Goal: Transaction & Acquisition: Purchase product/service

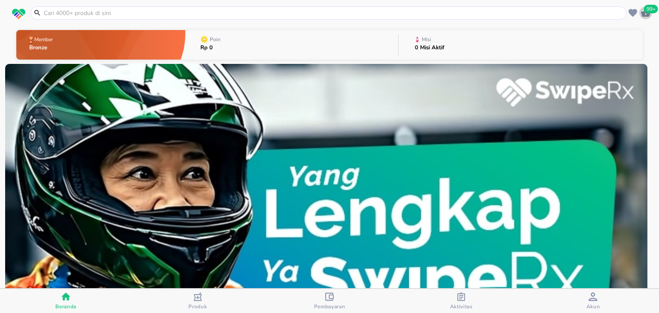
click at [645, 12] on span "99+" at bounding box center [651, 9] width 14 height 9
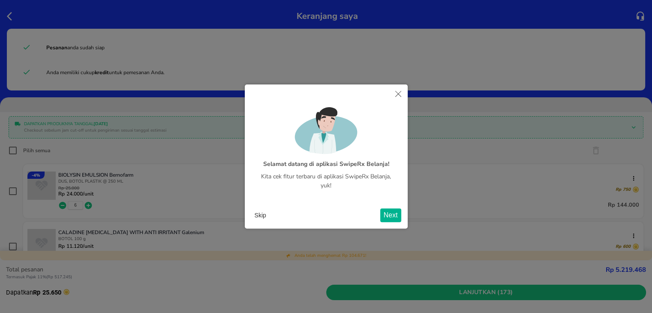
click at [261, 213] on button "Skip" at bounding box center [260, 215] width 18 height 13
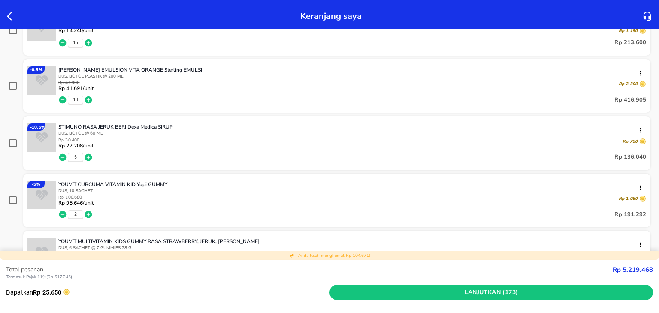
scroll to position [941, 0]
click at [383, 214] on div "2 Rp 191.292" at bounding box center [352, 214] width 588 height 17
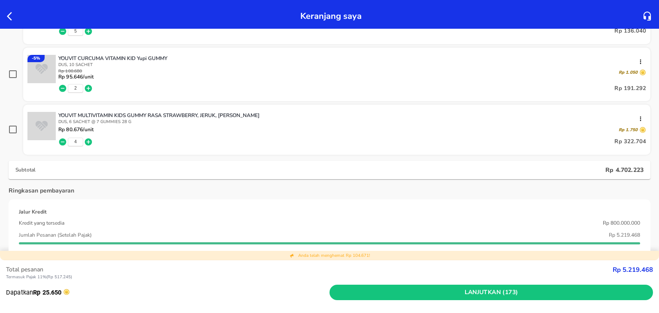
scroll to position [1068, 0]
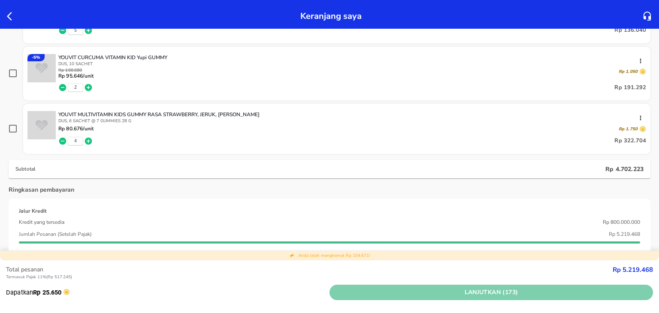
click at [371, 297] on button "Lanjutkan (173)" at bounding box center [490, 293] width 323 height 16
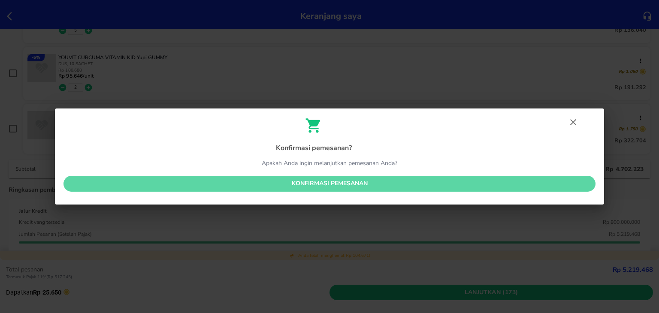
click at [356, 184] on span "Konfirmasi pemesanan" at bounding box center [329, 183] width 518 height 11
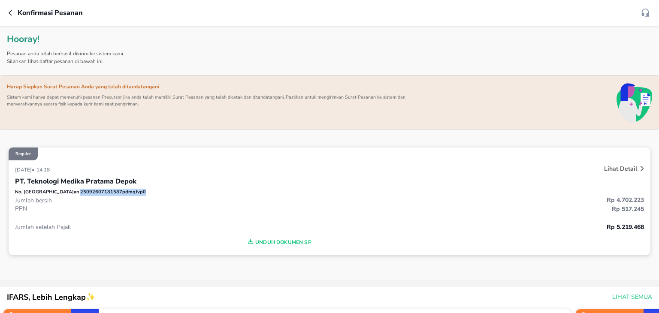
drag, startPoint x: 110, startPoint y: 191, endPoint x: 44, endPoint y: 194, distance: 66.6
click at [44, 194] on div "No. Pesanan 25092607181587pdmqJvp0" at bounding box center [329, 192] width 629 height 7
copy p "25092607181587pdmqJvp0"
click at [552, 179] on div "PT. Teknologi Medika Pratama Depok" at bounding box center [329, 181] width 629 height 15
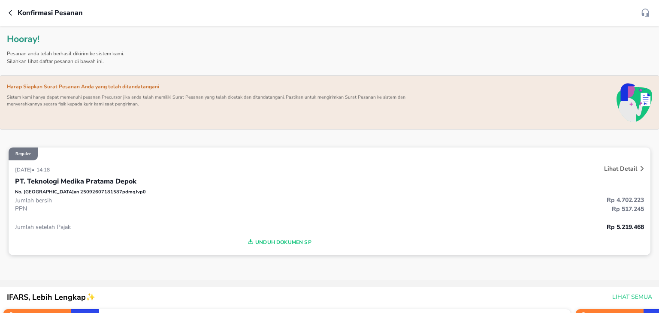
click at [616, 169] on p "Lihat Detail" at bounding box center [620, 169] width 33 height 8
